Goal: Information Seeking & Learning: Check status

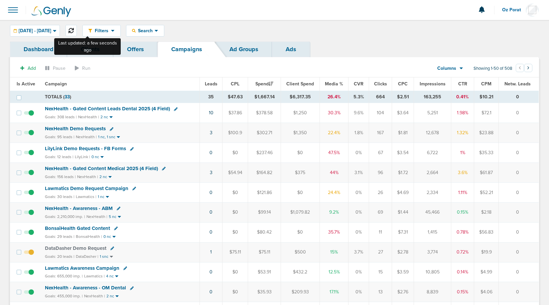
click at [74, 30] on icon at bounding box center [70, 30] width 5 height 5
click at [74, 31] on icon at bounding box center [70, 30] width 5 height 5
click at [209, 83] on span "Leads" at bounding box center [211, 84] width 13 height 6
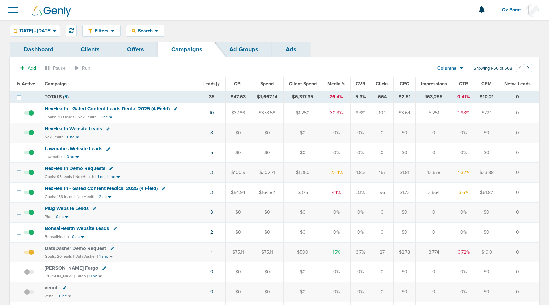
click at [78, 149] on span "Lawmatics Website Leads" at bounding box center [74, 149] width 58 height 6
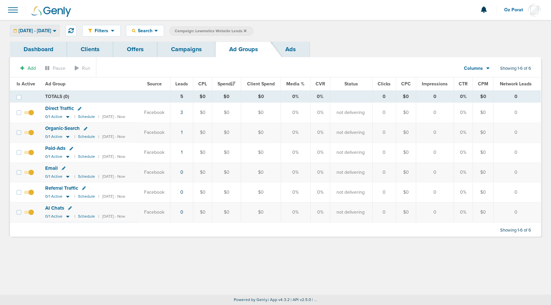
click at [51, 31] on span "[DATE] - [DATE]" at bounding box center [35, 31] width 33 height 5
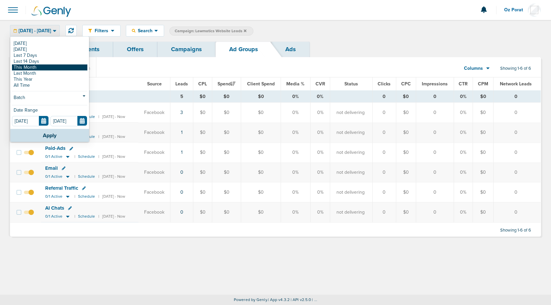
click at [47, 66] on link "This Month" at bounding box center [49, 67] width 75 height 6
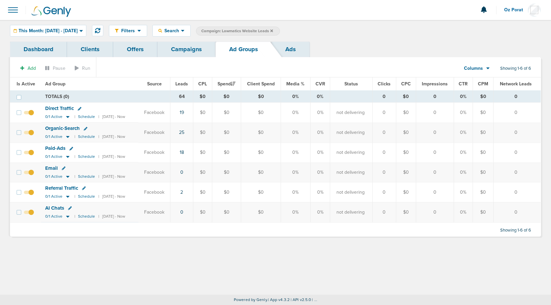
click at [45, 49] on link "Dashboard" at bounding box center [38, 50] width 57 height 16
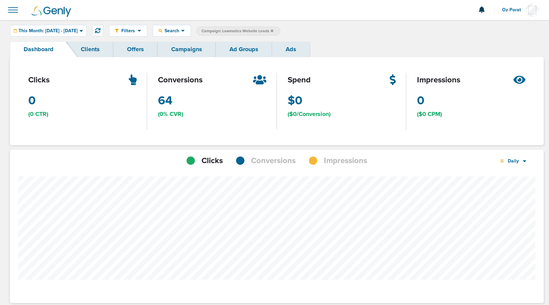
scroll to position [517, 529]
click at [513, 162] on span "Daily" at bounding box center [512, 161] width 19 height 6
click at [510, 180] on link "Weekly" at bounding box center [527, 179] width 66 height 8
click at [267, 157] on span "Conversions" at bounding box center [273, 160] width 45 height 11
click at [70, 31] on span "This Month: [DATE] - [DATE]" at bounding box center [48, 31] width 59 height 5
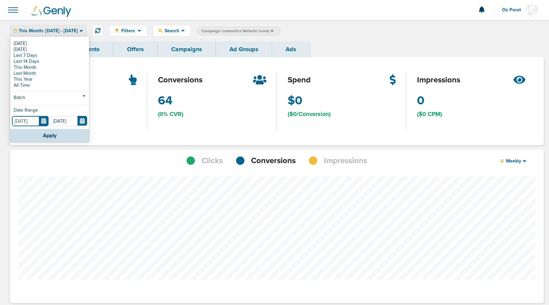
click at [44, 119] on input "[DATE]" at bounding box center [30, 121] width 37 height 10
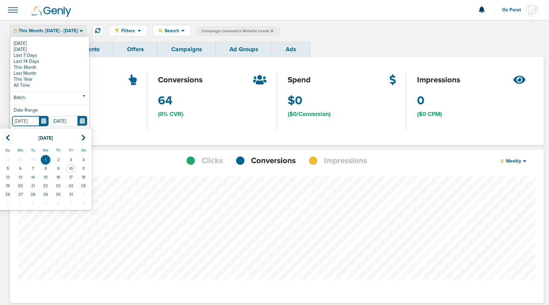
click at [9, 139] on icon at bounding box center [8, 138] width 4 height 7
click at [69, 157] on td "1" at bounding box center [70, 159] width 13 height 9
type input "[DATE]"
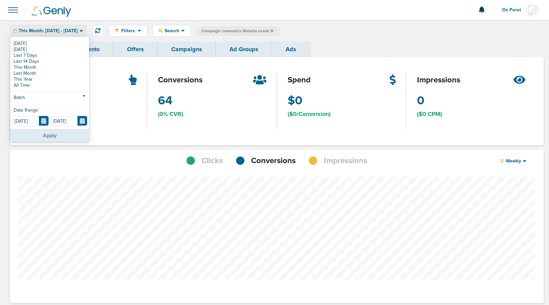
click at [57, 139] on button "Apply" at bounding box center [49, 135] width 79 height 13
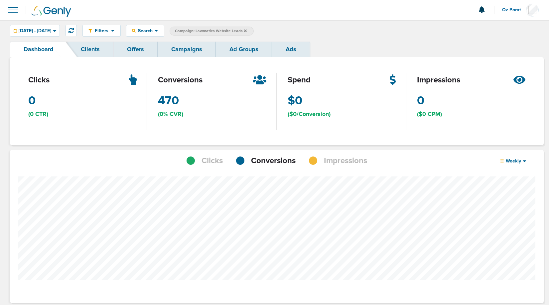
click at [184, 57] on div "Dashboard Clients Offers Campaigns Ad Groups Ads clicks 0 Clicks (0 CTR) conver…" at bounding box center [274, 308] width 529 height 533
click at [197, 50] on link "Campaigns" at bounding box center [186, 50] width 58 height 16
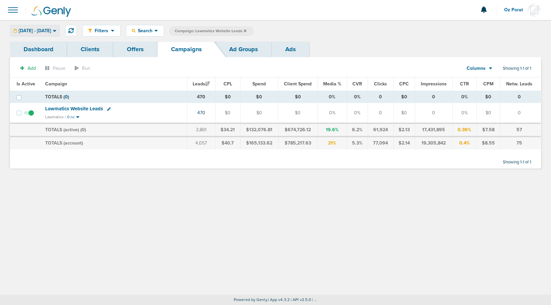
click at [39, 30] on span "[DATE] - [DATE]" at bounding box center [35, 31] width 33 height 5
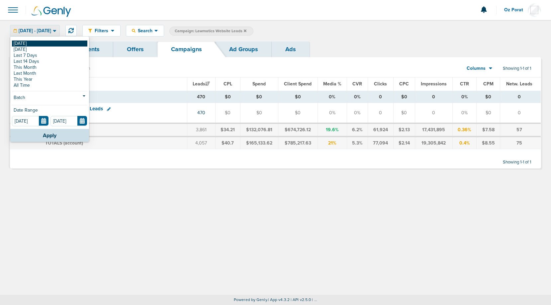
click at [28, 43] on link "[DATE]" at bounding box center [49, 44] width 75 height 6
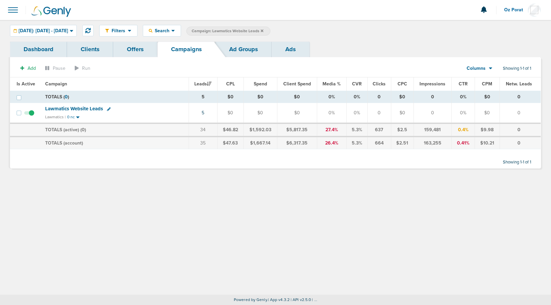
click at [263, 30] on icon at bounding box center [262, 30] width 3 height 3
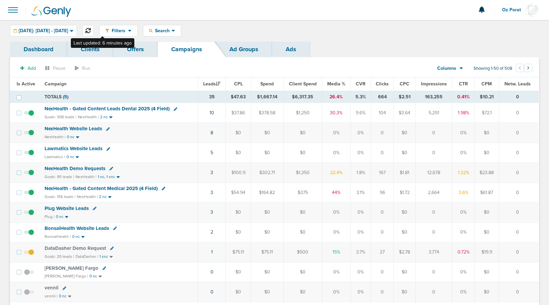
click at [91, 28] on icon at bounding box center [87, 30] width 5 height 5
click at [91, 106] on span "NexHealth - Gated Content Leads Dental 2025 (4 Field)" at bounding box center [107, 109] width 125 height 6
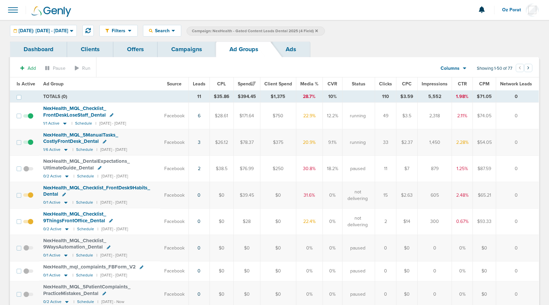
click at [203, 85] on span "Leads" at bounding box center [199, 84] width 13 height 6
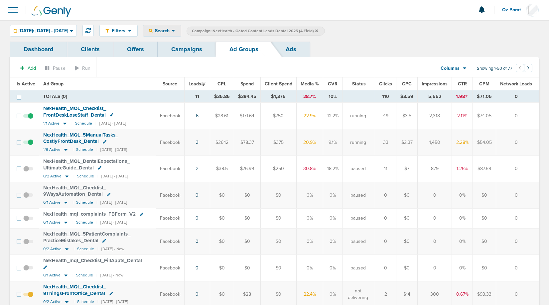
click at [171, 29] on span "Search" at bounding box center [161, 31] width 19 height 6
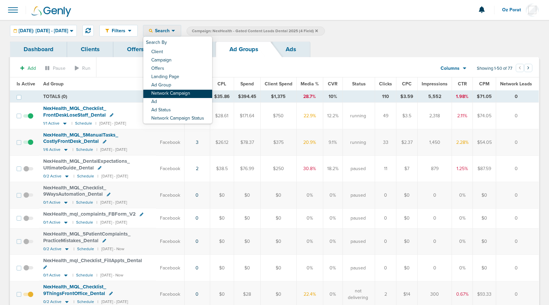
click at [185, 93] on link "Network Campaign" at bounding box center [177, 94] width 69 height 8
select select "netCmpName"
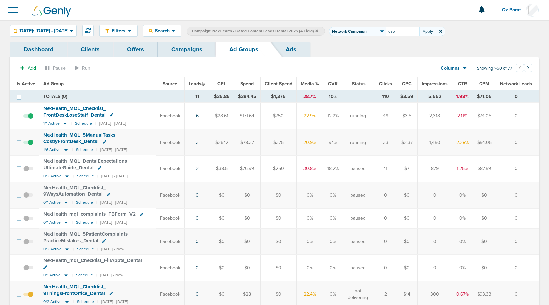
type input "dso"
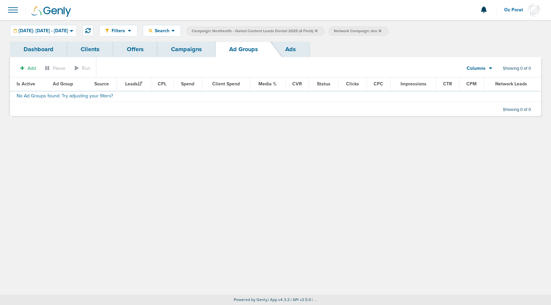
click at [381, 29] on icon at bounding box center [380, 31] width 3 height 4
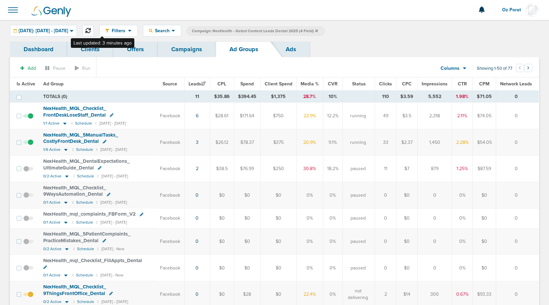
click at [91, 29] on icon at bounding box center [87, 30] width 5 height 5
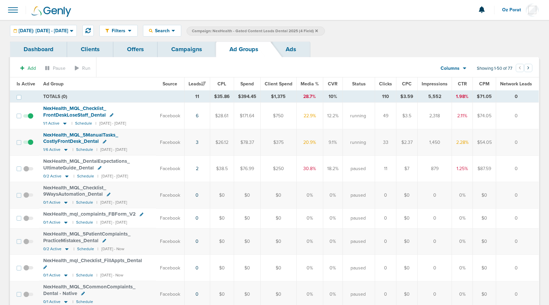
click at [203, 50] on link "Campaigns" at bounding box center [186, 50] width 58 height 16
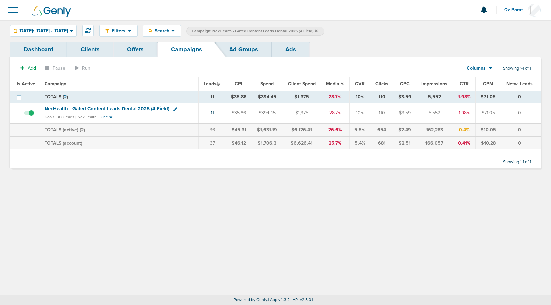
click at [318, 30] on icon at bounding box center [316, 30] width 3 height 3
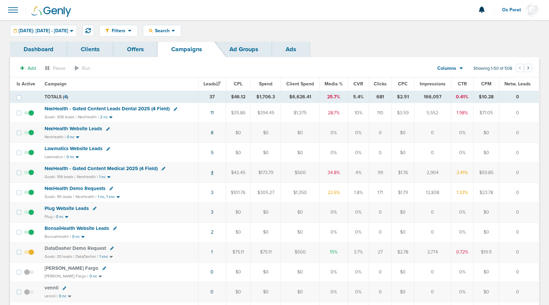
click at [213, 174] on link "4" at bounding box center [212, 173] width 3 height 6
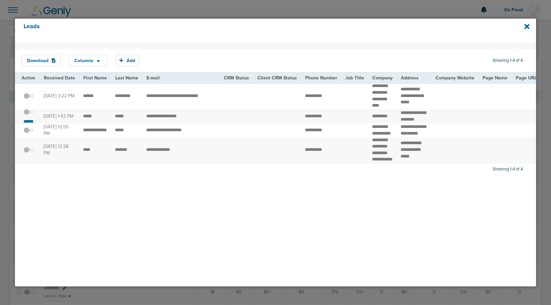
click at [30, 124] on small "*******" at bounding box center [29, 121] width 14 height 5
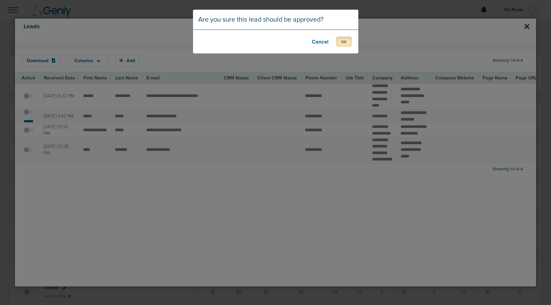
click at [347, 39] on button "OK" at bounding box center [344, 42] width 16 height 10
click at [343, 38] on button "OK" at bounding box center [344, 42] width 16 height 10
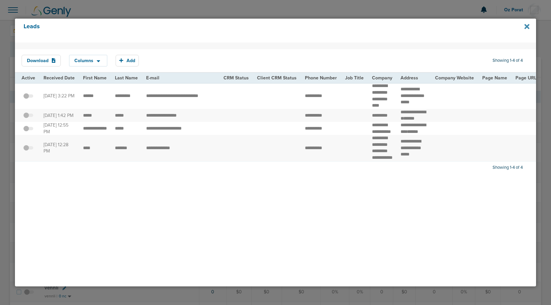
click at [527, 27] on icon at bounding box center [527, 26] width 5 height 5
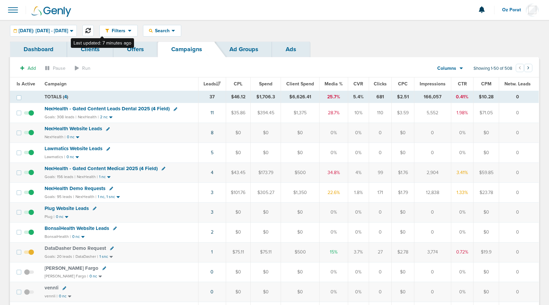
click at [94, 32] on button at bounding box center [87, 30] width 11 height 11
